Goal: Transaction & Acquisition: Purchase product/service

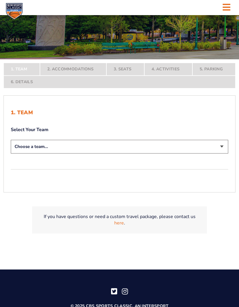
scroll to position [106, 0]
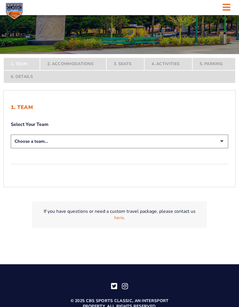
click at [225, 148] on select "Choose a team... [US_STATE] Wildcats [US_STATE] State Buckeyes [US_STATE] Tar H…" at bounding box center [119, 142] width 217 height 14
select select "12756"
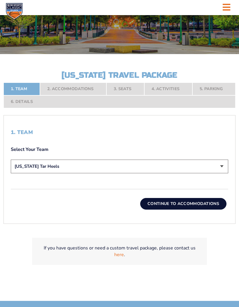
click at [212, 210] on button "Continue To Accommodations" at bounding box center [183, 204] width 86 height 12
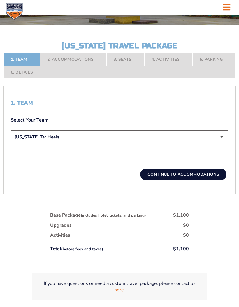
scroll to position [148, 0]
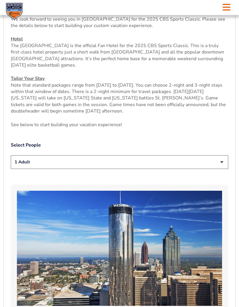
click at [222, 169] on select "1 Adult 2 Adults 3 Adults 4 Adults 2 Adults + 1 Child 2 Adults + 2 Children 2 A…" at bounding box center [119, 163] width 217 height 14
select select "2 Adults"
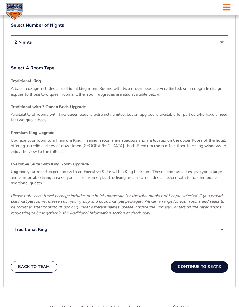
scroll to position [789, 0]
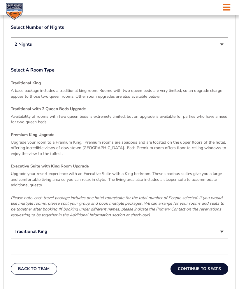
click at [217, 235] on select "Traditional King Traditional with 2 Queen Beds Upgrade (+$45 per night) Premium…" at bounding box center [119, 232] width 217 height 14
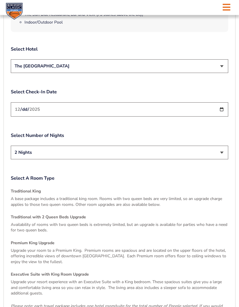
click at [203, 115] on input "[DATE]" at bounding box center [119, 110] width 217 height 14
click at [218, 117] on input "[DATE]" at bounding box center [119, 109] width 217 height 14
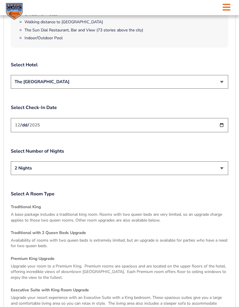
scroll to position [665, 0]
click at [213, 133] on input "[DATE]" at bounding box center [119, 125] width 217 height 14
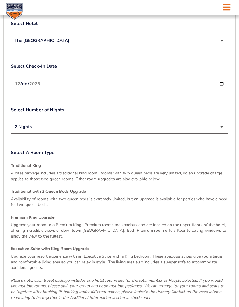
scroll to position [708, 0]
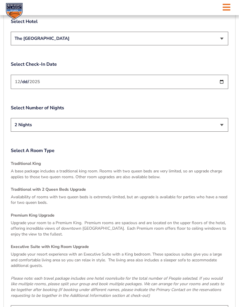
click at [220, 130] on select "2 Nights 3 Nights" at bounding box center [119, 125] width 217 height 14
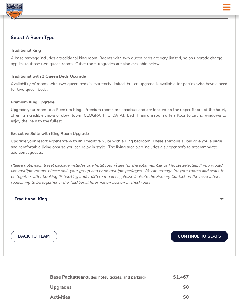
scroll to position [936, 0]
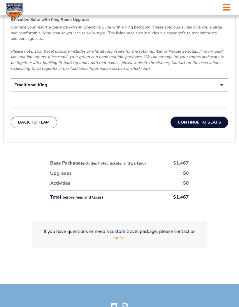
click at [218, 126] on button "Continue To Seats" at bounding box center [199, 123] width 58 height 12
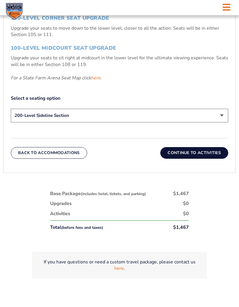
scroll to position [283, 0]
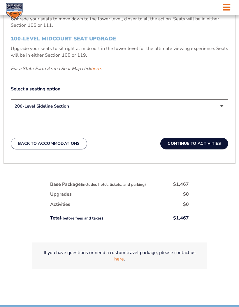
click at [225, 113] on select "200-Level Sideline Section 100-Level Corner Seat Upgrade (+$120 per person) 100…" at bounding box center [119, 107] width 217 height 14
click at [220, 113] on select "200-Level Sideline Section 100-Level Corner Seat Upgrade (+$120 per person) 100…" at bounding box center [119, 107] width 217 height 14
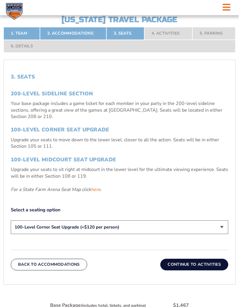
scroll to position [161, 0]
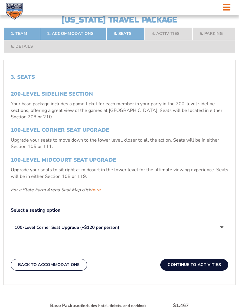
click at [97, 194] on link "here" at bounding box center [96, 190] width 10 height 6
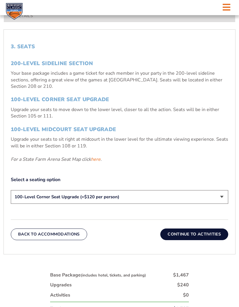
scroll to position [208, 0]
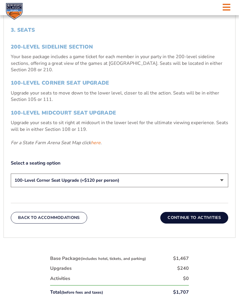
click at [215, 187] on select "200-Level Sideline Section 100-Level Corner Seat Upgrade (+$120 per person) 100…" at bounding box center [119, 181] width 217 height 14
select select "200-Level Sideline Section"
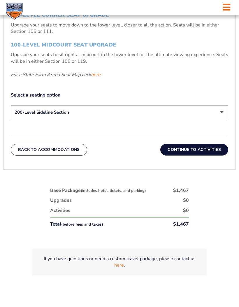
click at [217, 156] on button "Continue To Activities" at bounding box center [194, 150] width 68 height 12
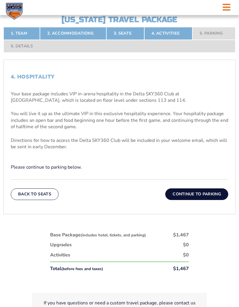
scroll to position [161, 0]
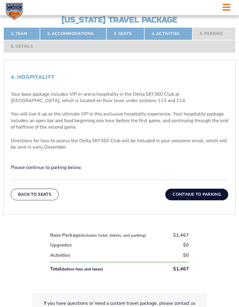
click at [215, 201] on button "Continue To Parking" at bounding box center [196, 195] width 63 height 12
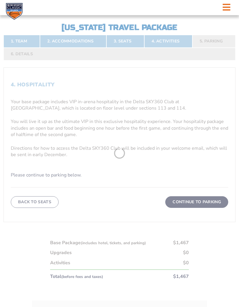
scroll to position [148, 0]
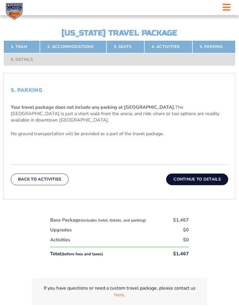
click at [219, 185] on button "Continue To Details" at bounding box center [197, 180] width 62 height 12
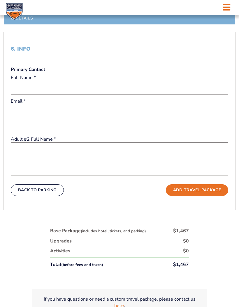
scroll to position [189, 0]
click at [214, 95] on input "text" at bounding box center [119, 88] width 217 height 14
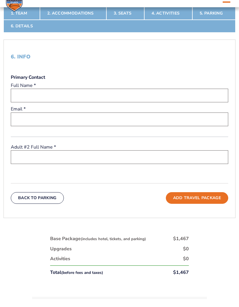
scroll to position [170, 0]
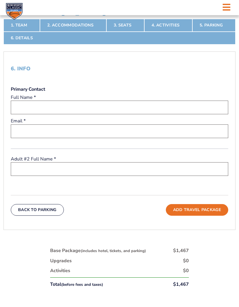
type input "[PERSON_NAME]"
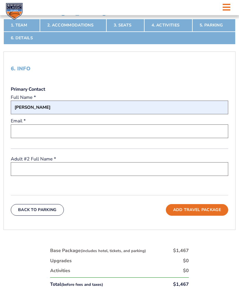
click at [114, 138] on input "email" at bounding box center [119, 132] width 217 height 14
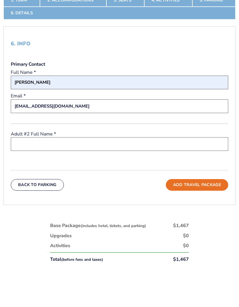
type input "[EMAIL_ADDRESS][DOMAIN_NAME]"
click at [133, 167] on input "text" at bounding box center [119, 169] width 217 height 14
type input "[PERSON_NAME]"
click at [207, 205] on button "Add Travel Package" at bounding box center [197, 210] width 62 height 12
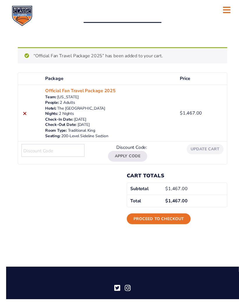
scroll to position [29, 0]
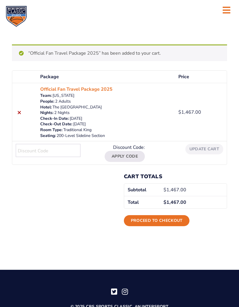
click at [166, 224] on link "Proceed to checkout" at bounding box center [157, 220] width 66 height 11
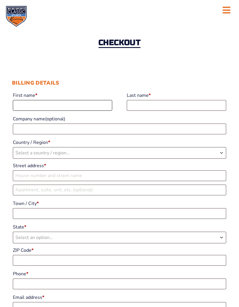
click at [90, 103] on input "First name *" at bounding box center [62, 105] width 99 height 11
type input "Hunter"
click at [179, 107] on input "Last name *" at bounding box center [176, 105] width 99 height 11
type input "Lindsey"
click at [117, 129] on input "Company name (optional)" at bounding box center [119, 129] width 213 height 11
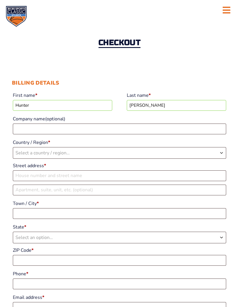
click at [129, 151] on span "Select a country / region…" at bounding box center [119, 153] width 212 height 11
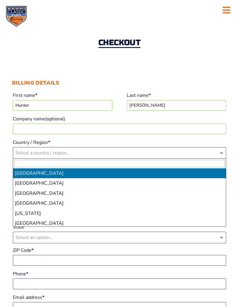
click at [152, 153] on span "Select a country / region…" at bounding box center [119, 153] width 212 height 11
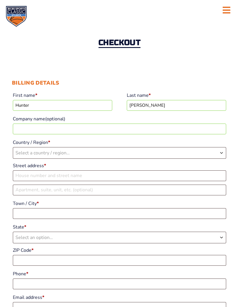
click at [155, 155] on span "Select a country / region…" at bounding box center [119, 153] width 212 height 11
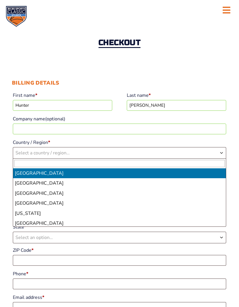
click at [147, 163] on input "text" at bounding box center [119, 163] width 210 height 7
type input "uni"
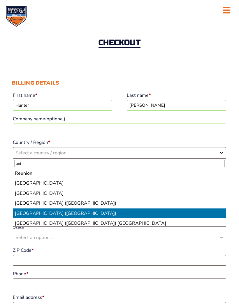
select select "US"
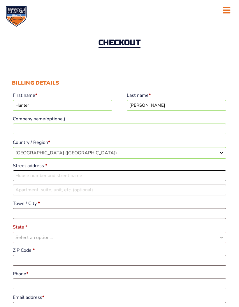
click at [98, 178] on input "Street address *" at bounding box center [119, 176] width 213 height 11
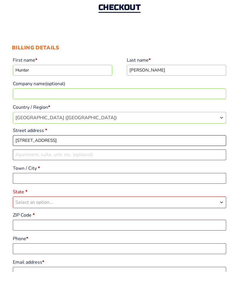
type input "9683 W Oaklawn Rd"
click at [117, 208] on input "Town / City *" at bounding box center [119, 213] width 213 height 11
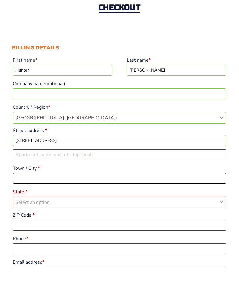
type input "Biloxi"
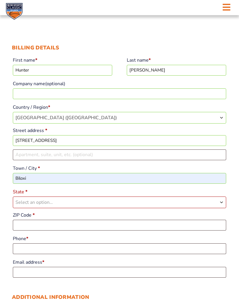
select select "MS"
type input "39532"
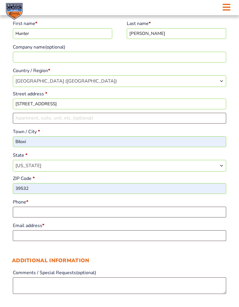
scroll to position [71, 0]
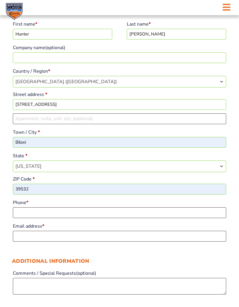
click at [110, 214] on input "Phone *" at bounding box center [119, 213] width 213 height 11
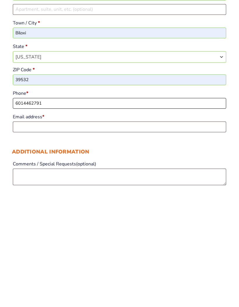
type input "6014462791"
click at [107, 231] on input "Email address *" at bounding box center [119, 236] width 213 height 11
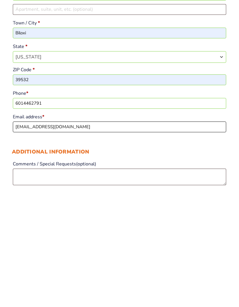
type input "[EMAIL_ADDRESS][DOMAIN_NAME]"
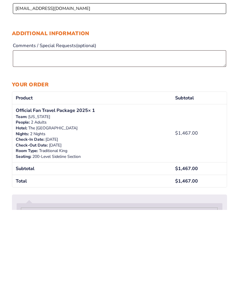
scroll to position [208, 0]
